Goal: Task Accomplishment & Management: Manage account settings

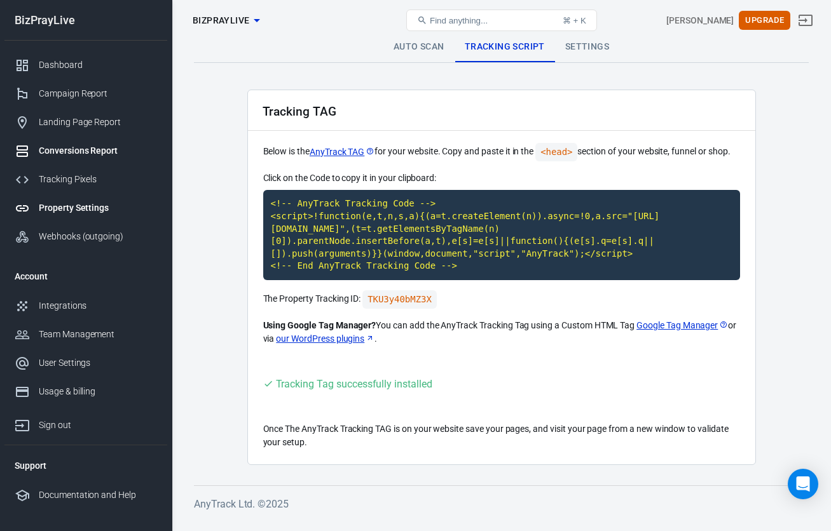
click at [90, 152] on div "Conversions Report" at bounding box center [98, 150] width 118 height 13
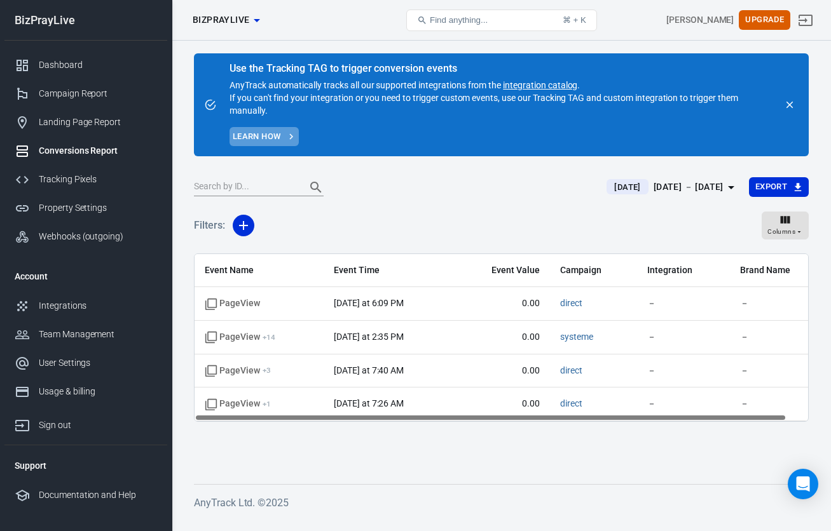
click at [282, 135] on link "Learn how" at bounding box center [263, 137] width 69 height 20
click at [82, 92] on div "Campaign Report" at bounding box center [98, 93] width 118 height 13
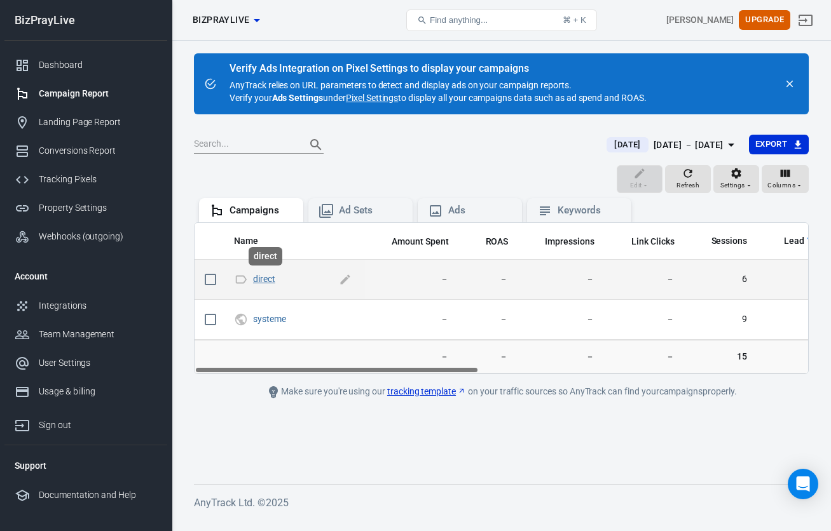
click at [270, 283] on link "direct" at bounding box center [264, 279] width 22 height 10
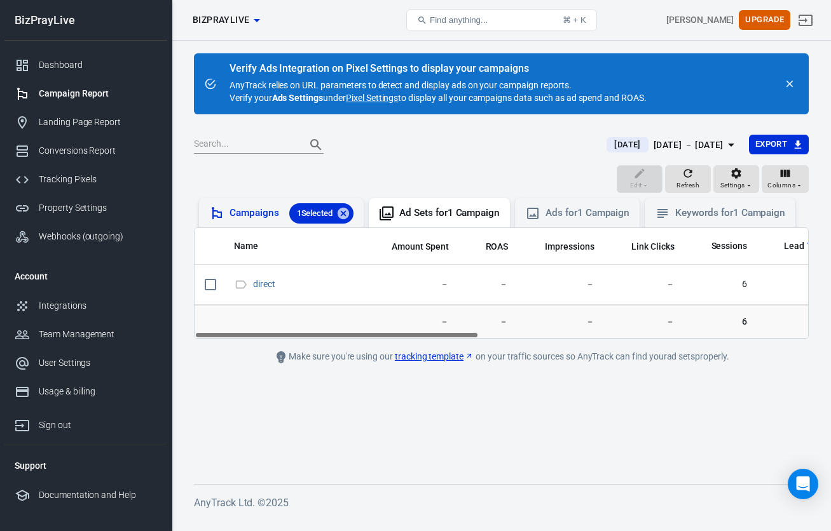
click at [264, 222] on div "Campaigns 1 Selected" at bounding box center [291, 213] width 124 height 20
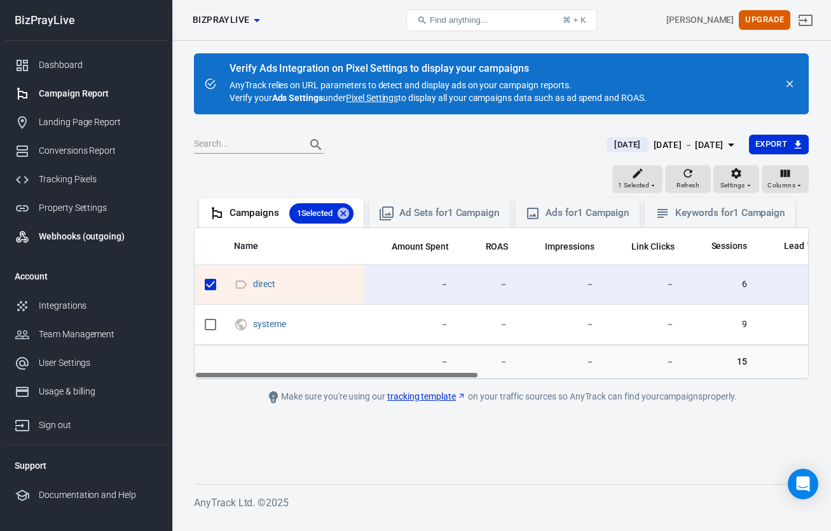
click at [114, 244] on link "Webhooks (outgoing)" at bounding box center [85, 236] width 163 height 29
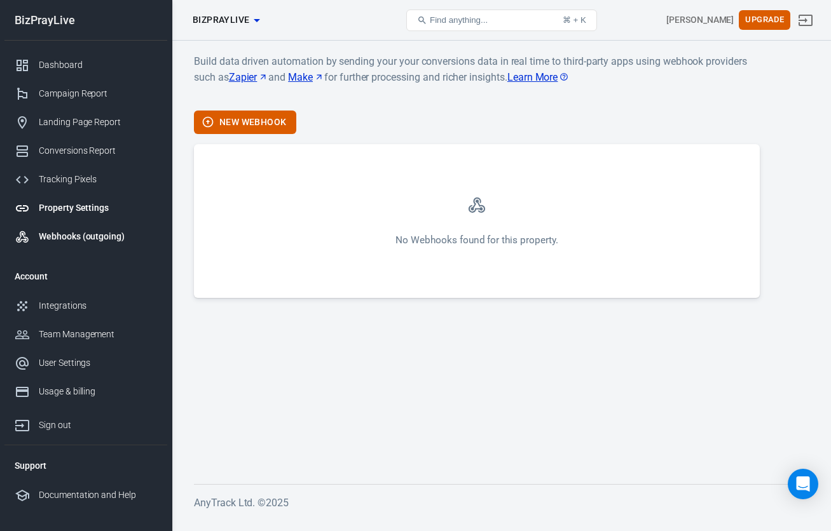
click at [85, 206] on div "Property Settings" at bounding box center [98, 207] width 118 height 13
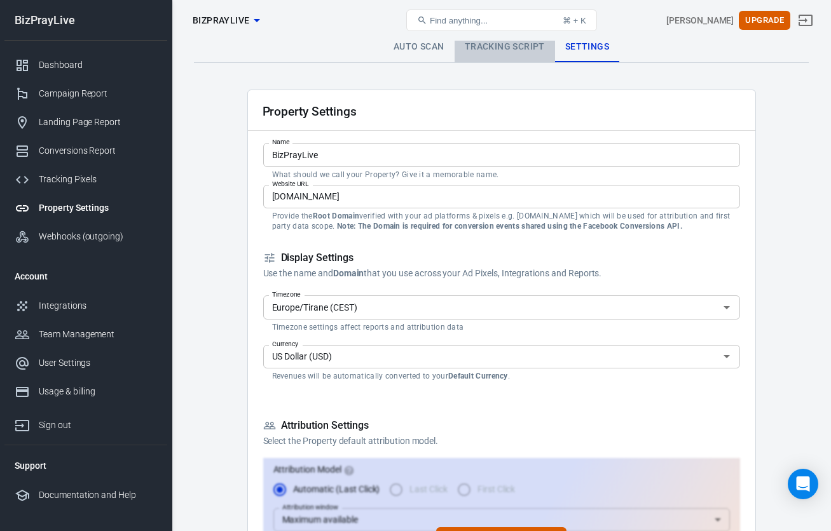
click at [522, 52] on link "Tracking Script" at bounding box center [504, 47] width 100 height 31
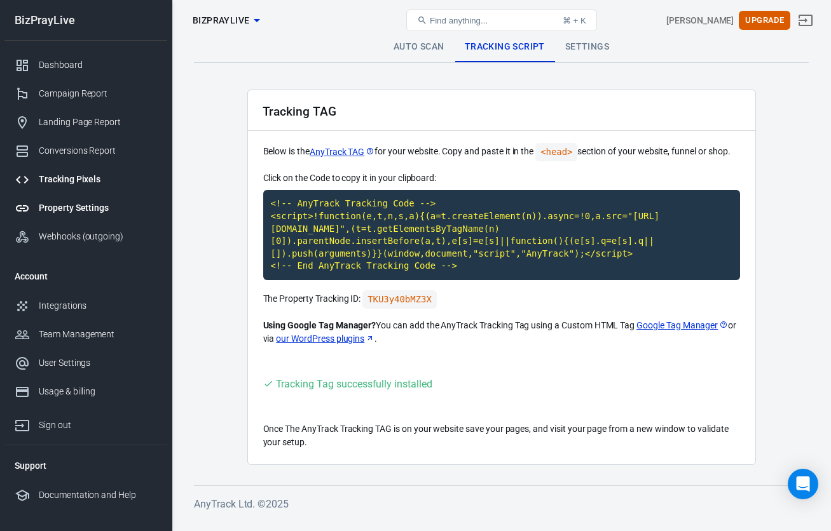
click at [83, 185] on div "Tracking Pixels" at bounding box center [98, 179] width 118 height 13
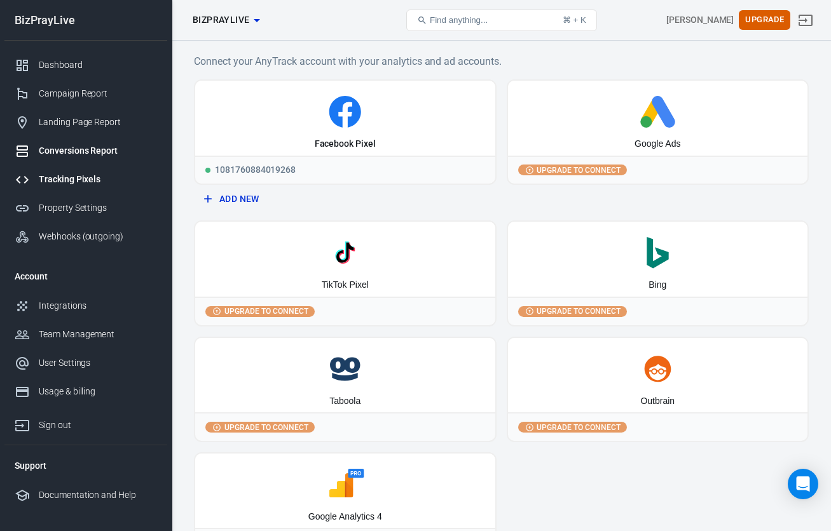
click at [87, 152] on div "Conversions Report" at bounding box center [98, 150] width 118 height 13
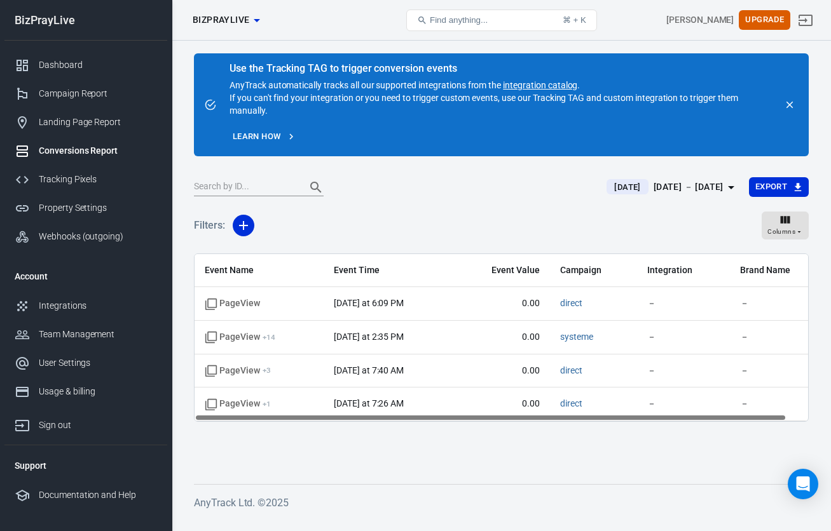
click at [535, 85] on link "integration catalog" at bounding box center [540, 85] width 74 height 10
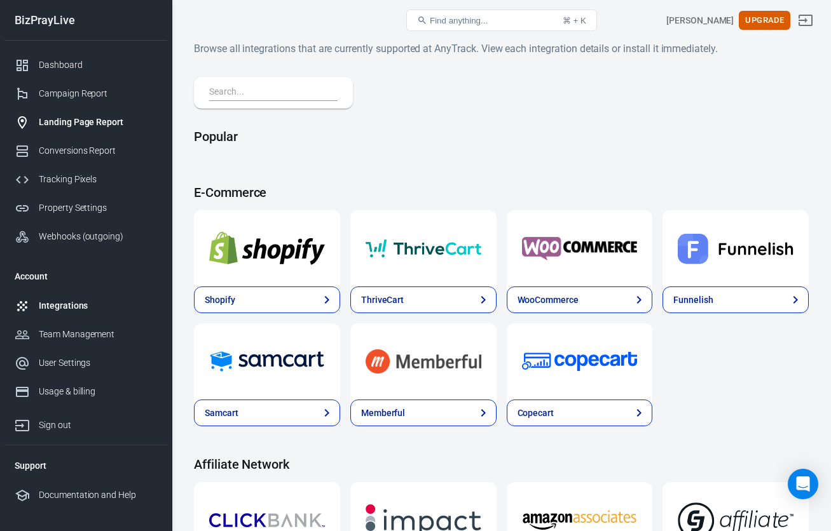
click at [69, 118] on div "Landing Page Report" at bounding box center [98, 122] width 118 height 13
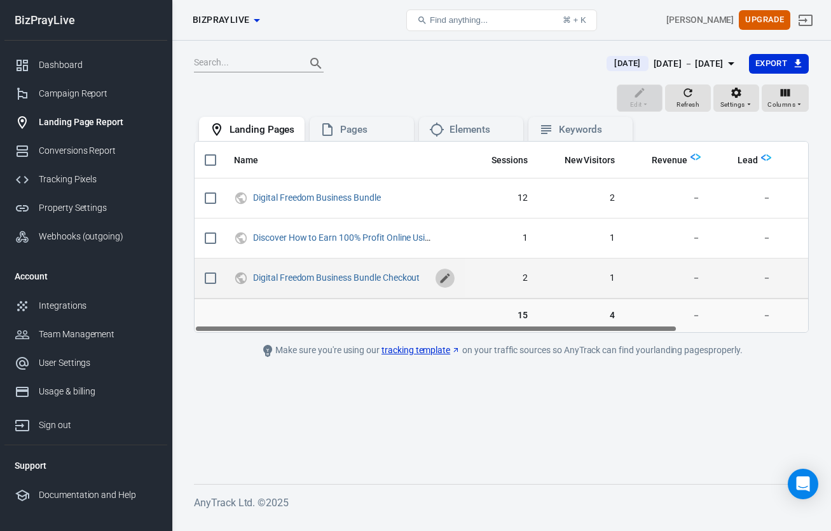
click at [441, 281] on icon "scrollable content" at bounding box center [445, 279] width 10 height 10
click at [400, 299] on td "scrollable content" at bounding box center [344, 314] width 241 height 34
click at [422, 346] on link "tracking template" at bounding box center [420, 350] width 79 height 13
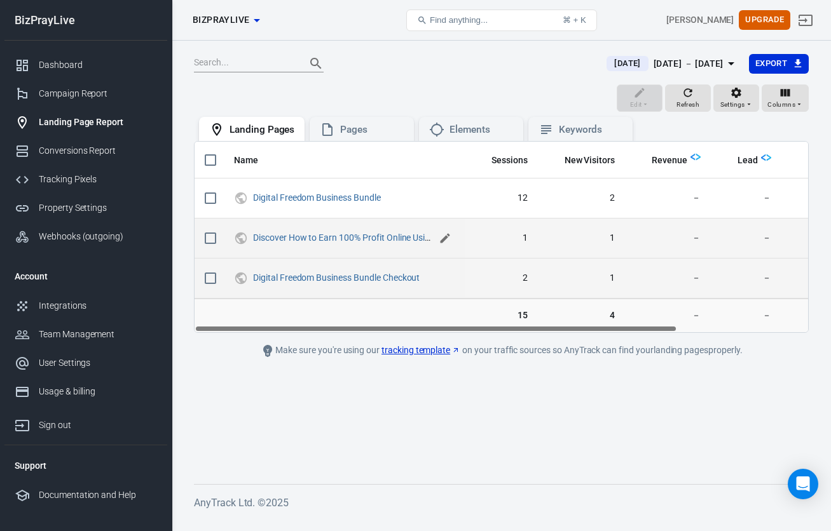
click at [444, 238] on icon "scrollable content" at bounding box center [445, 239] width 10 height 10
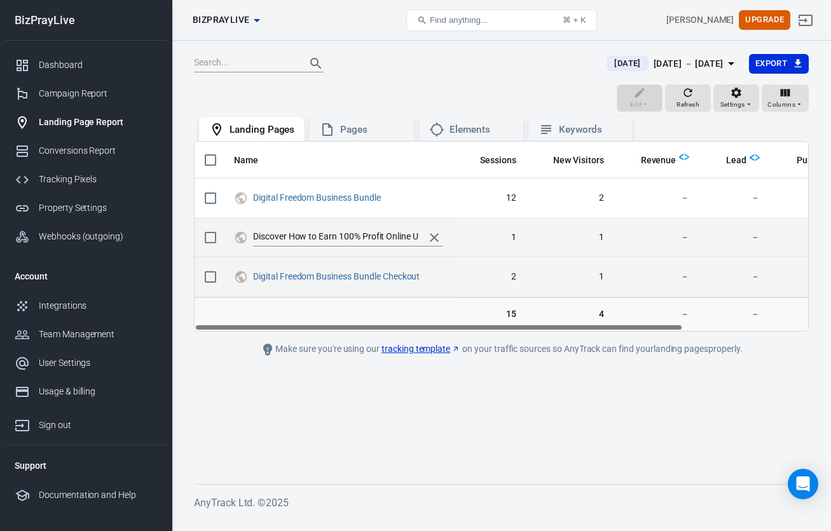
click at [363, 238] on input "Discover How to Earn 100% Profit Online Using a Proven Blueprint" at bounding box center [335, 237] width 165 height 17
type input "Bizpraylove.com"
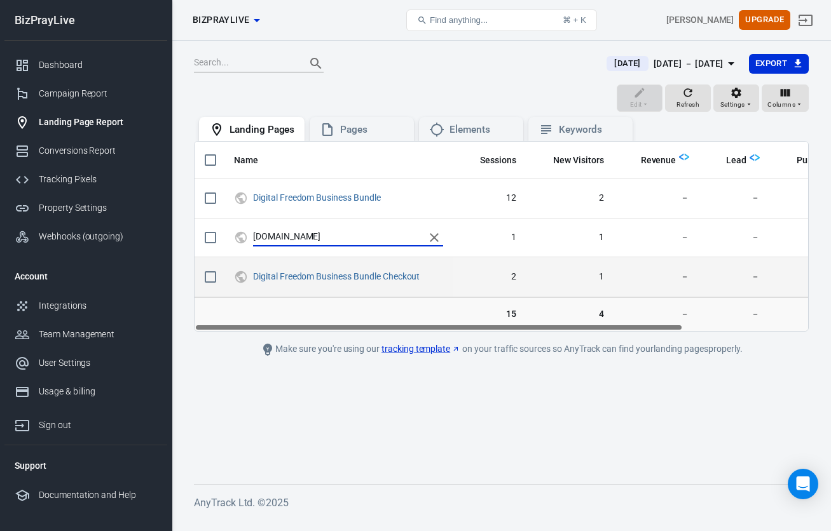
click at [425, 312] on td "scrollable content" at bounding box center [338, 314] width 229 height 34
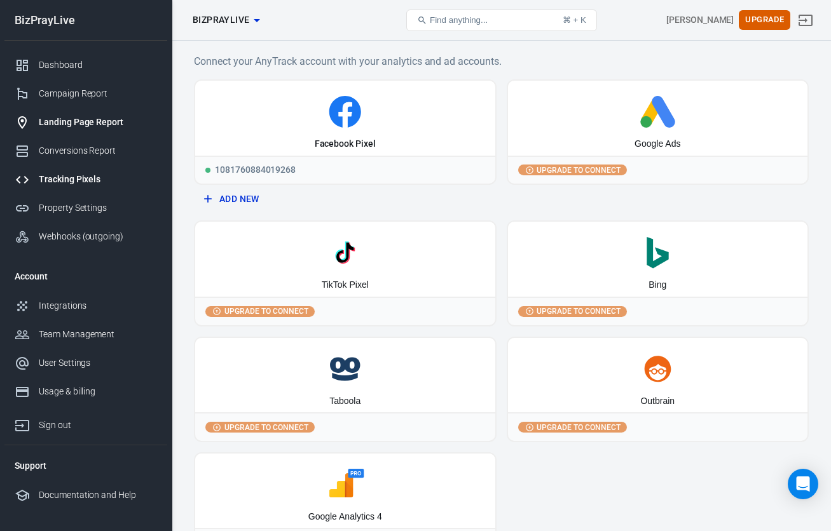
click at [96, 118] on div "Landing Page Report" at bounding box center [98, 122] width 118 height 13
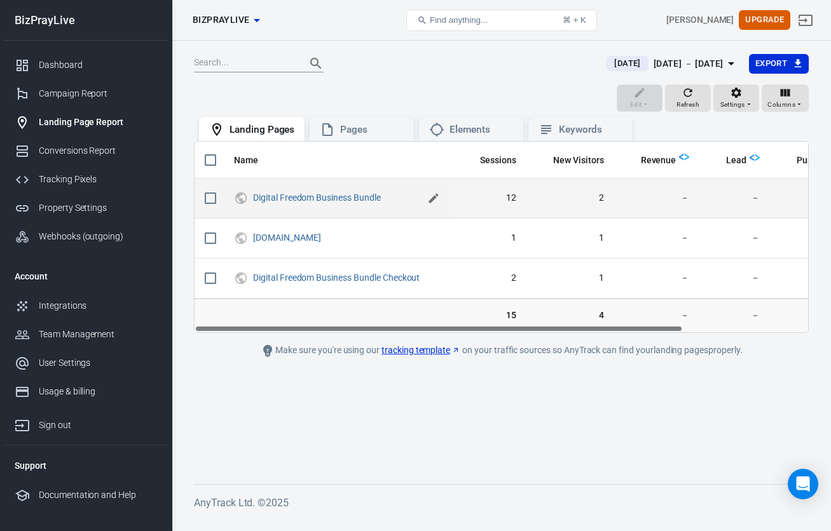
click at [433, 199] on icon "scrollable content" at bounding box center [434, 199] width 10 height 10
click at [387, 198] on input "Digital Freedom Business Bundle" at bounding box center [335, 197] width 165 height 17
type input "Digital Freedom Business Bundle [FB Ad]"
click at [384, 200] on input "Digital Freedom Business Bundle [FB Ad]" at bounding box center [335, 197] width 165 height 17
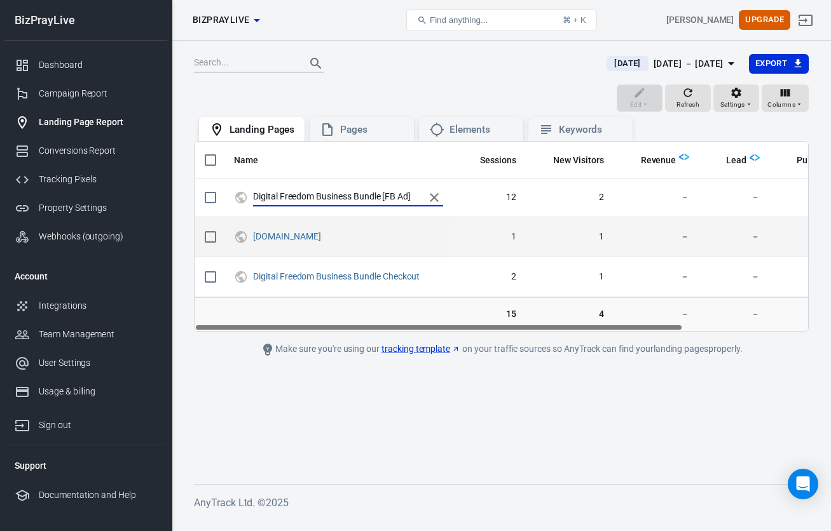
click at [371, 222] on td "Bizpraylove.com" at bounding box center [338, 237] width 229 height 40
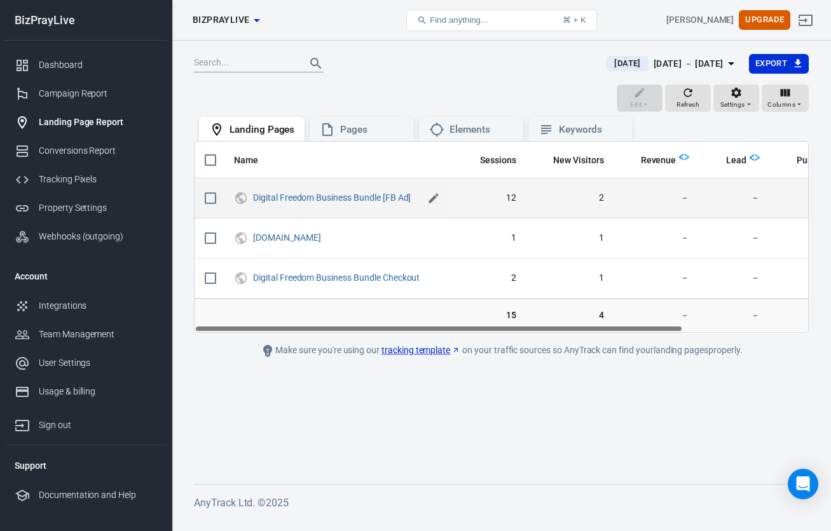
click at [439, 194] on icon "scrollable content" at bounding box center [434, 199] width 10 height 10
click at [379, 198] on input "Digital Freedom Business Bundle [FB Ad]" at bounding box center [335, 197] width 165 height 17
drag, startPoint x: 381, startPoint y: 196, endPoint x: 254, endPoint y: 196, distance: 127.1
click at [254, 196] on input "Digital Freedom Business Bundle [FB Ad]" at bounding box center [335, 197] width 165 height 17
type input "DFBB Sales Page [FB Ad]"
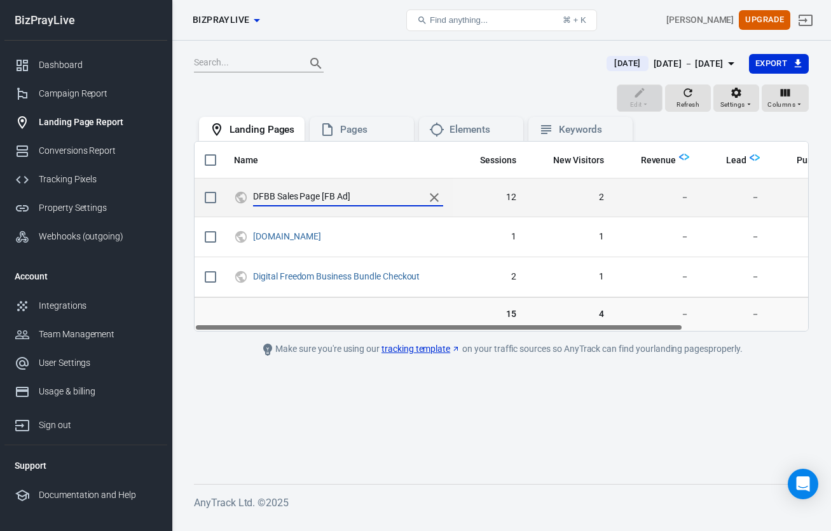
click at [343, 214] on td "DFBB Sales Page [FB Ad]" at bounding box center [338, 198] width 229 height 39
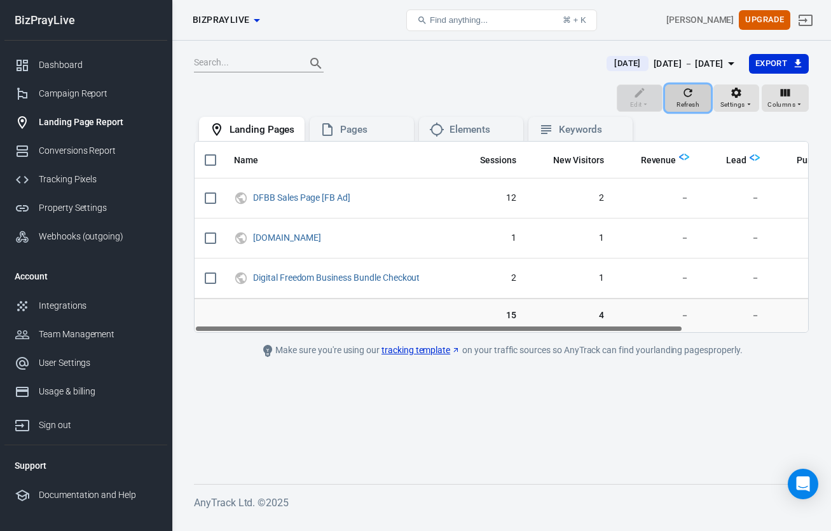
click at [690, 100] on span "Refresh" at bounding box center [687, 104] width 23 height 11
click at [388, 125] on div "Pages" at bounding box center [372, 129] width 64 height 13
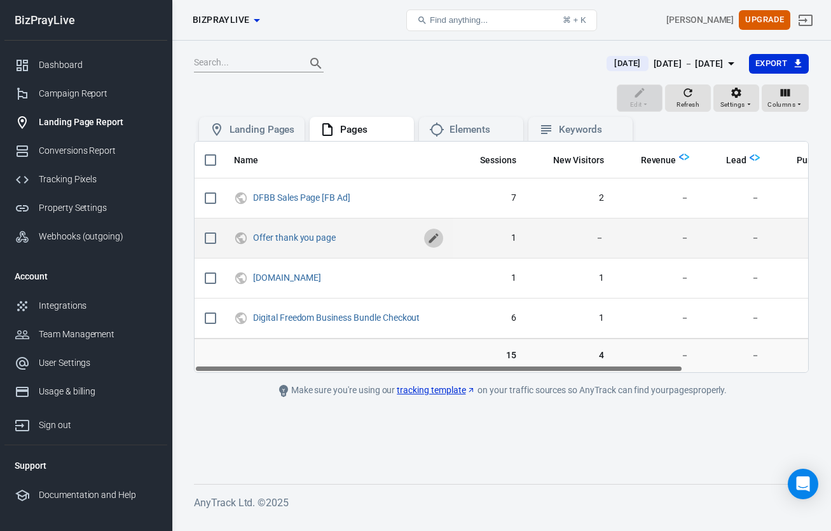
click at [435, 240] on icon "scrollable content" at bounding box center [433, 238] width 13 height 13
click at [317, 238] on input "Offer thank you page" at bounding box center [335, 237] width 165 height 17
type input "TY Page After DFBB Purchase [FB Ad]"
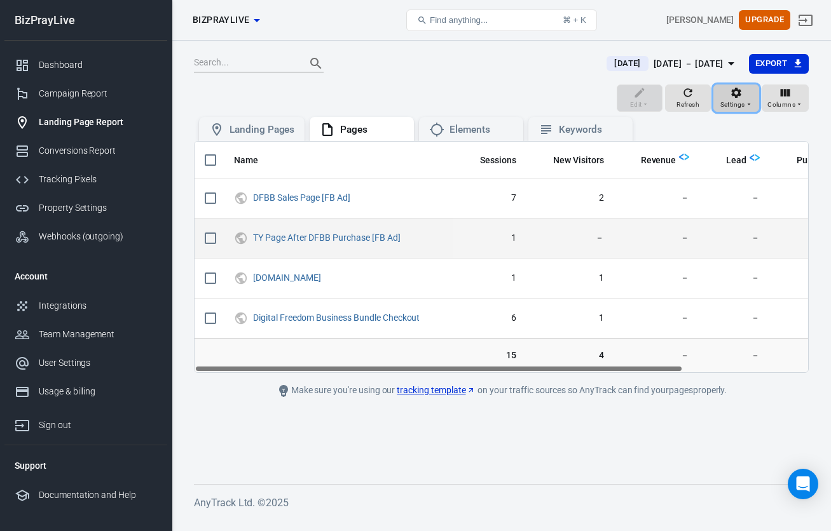
click at [748, 106] on icon "button" at bounding box center [749, 104] width 8 height 8
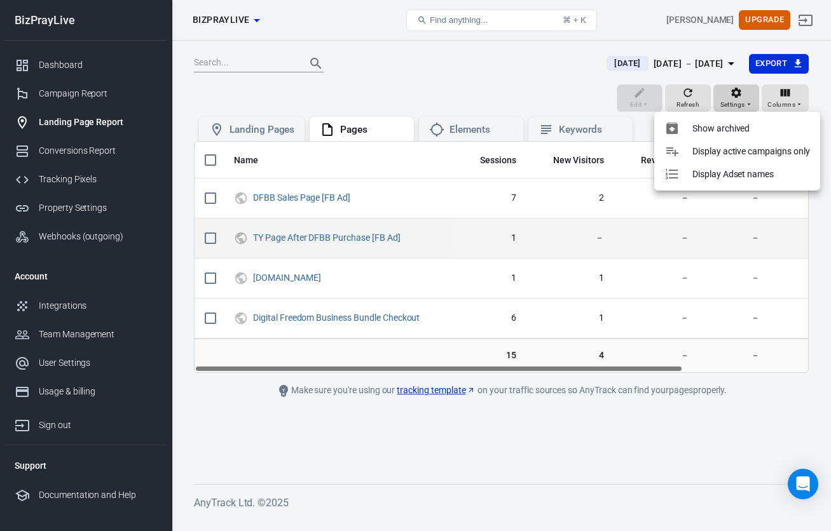
click at [748, 106] on div at bounding box center [415, 265] width 831 height 531
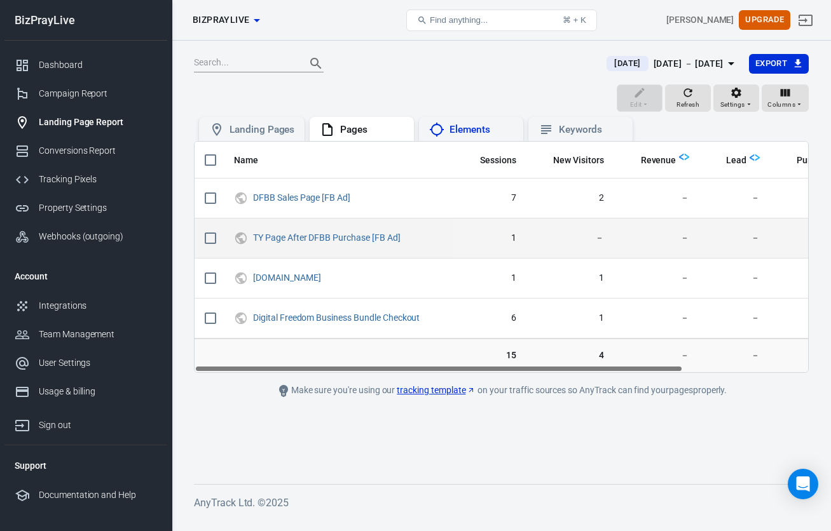
click at [486, 128] on div "Elements" at bounding box center [481, 129] width 64 height 13
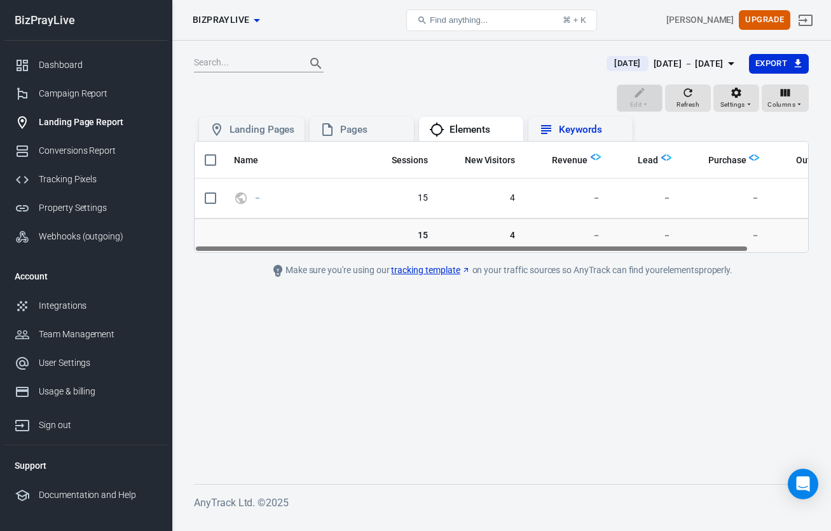
click at [589, 126] on div "Keywords" at bounding box center [591, 129] width 64 height 13
click at [386, 133] on div "Pages" at bounding box center [372, 129] width 64 height 13
